Goal: Task Accomplishment & Management: Complete application form

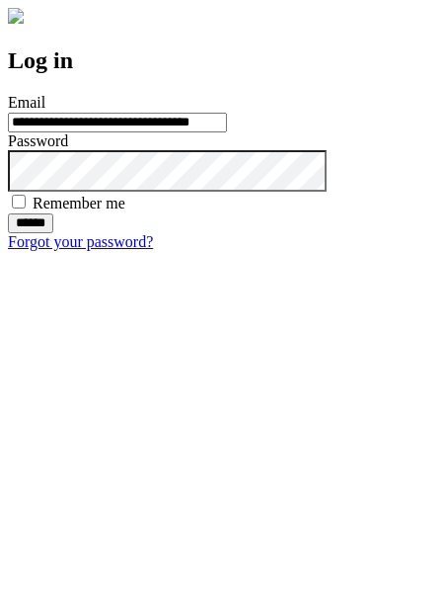
type input "**********"
click at [53, 233] on input "******" at bounding box center [30, 223] width 45 height 20
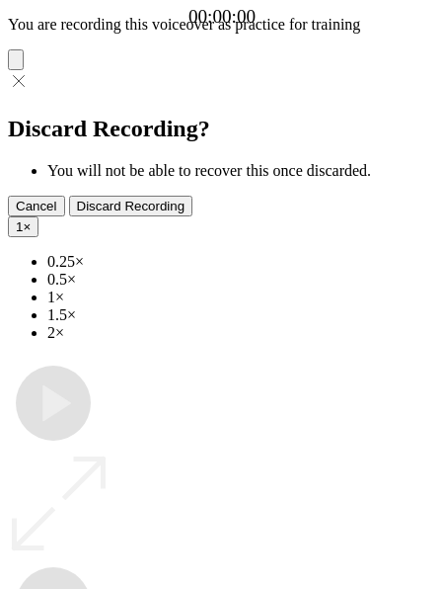
type input "**********"
